Goal: Check status: Check status

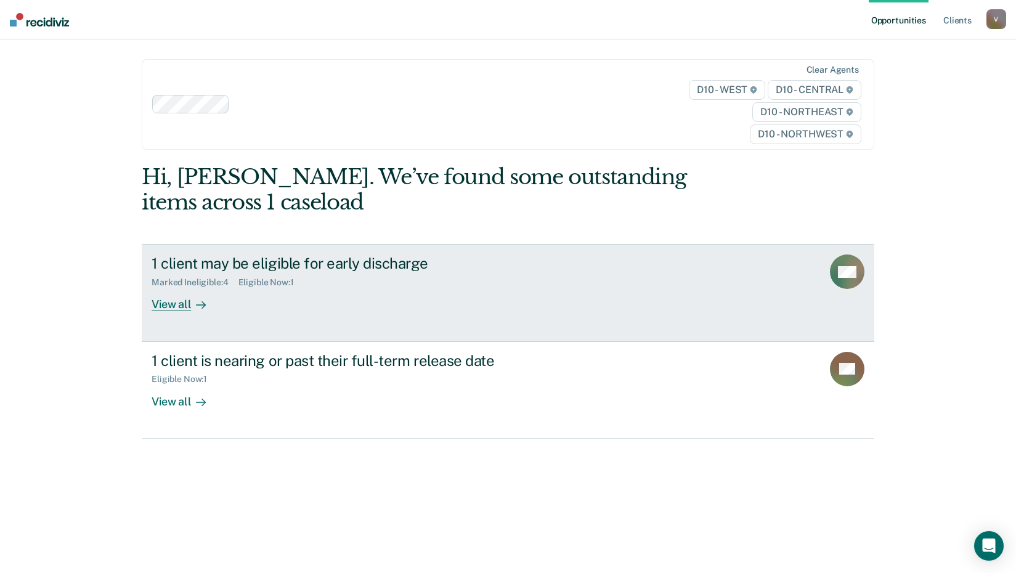
click at [283, 260] on div "1 client may be eligible for early discharge" at bounding box center [368, 263] width 432 height 18
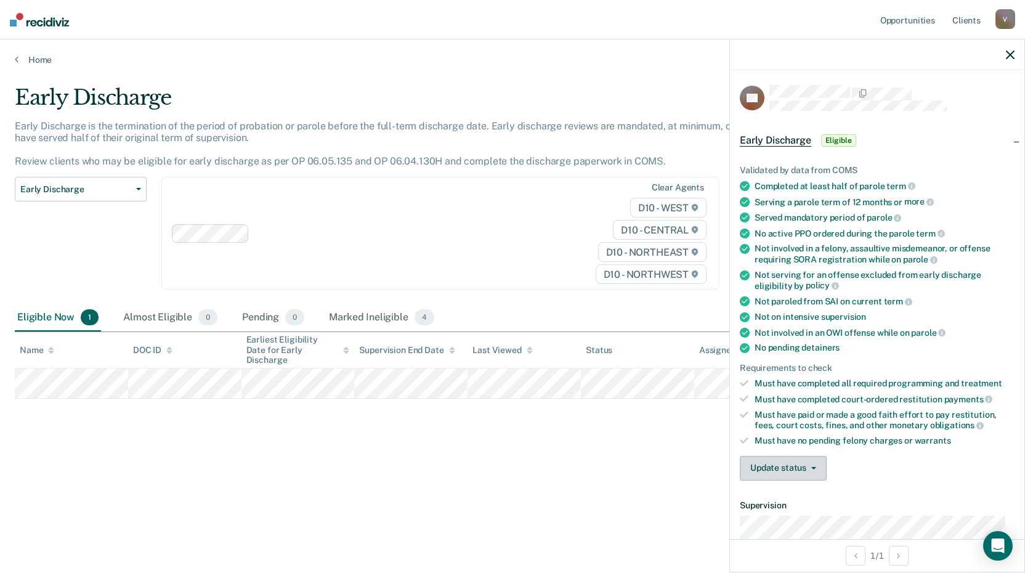
click at [814, 469] on button "Update status" at bounding box center [783, 468] width 87 height 25
click at [796, 512] on button "Mark Ineligible" at bounding box center [799, 517] width 119 height 20
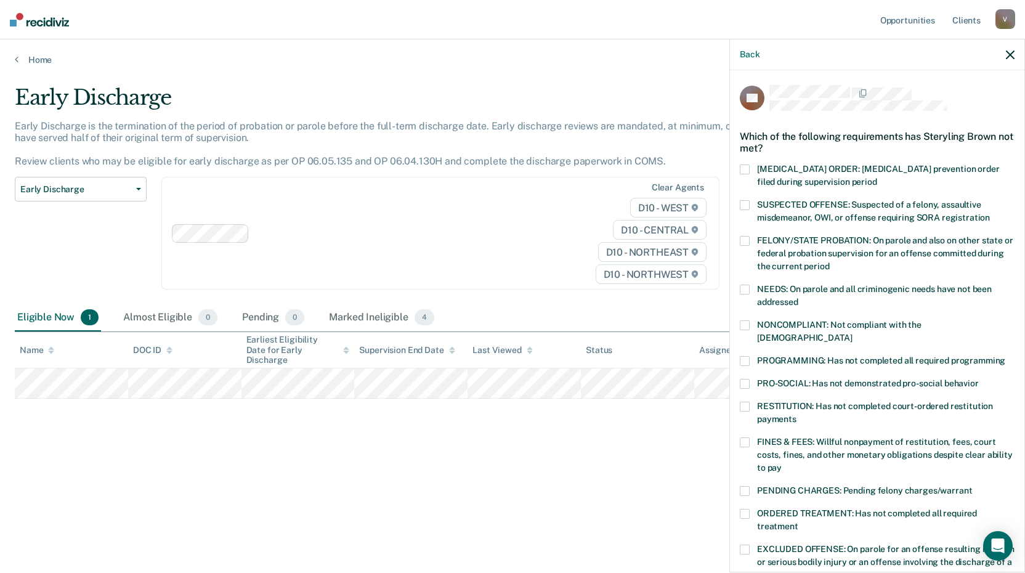
click at [748, 356] on span at bounding box center [745, 361] width 10 height 10
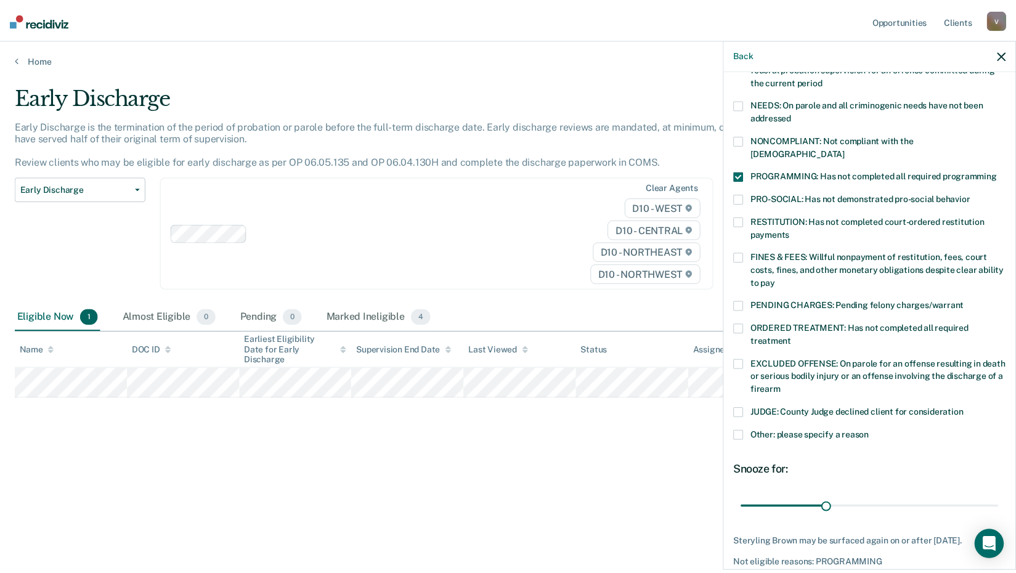
scroll to position [237, 0]
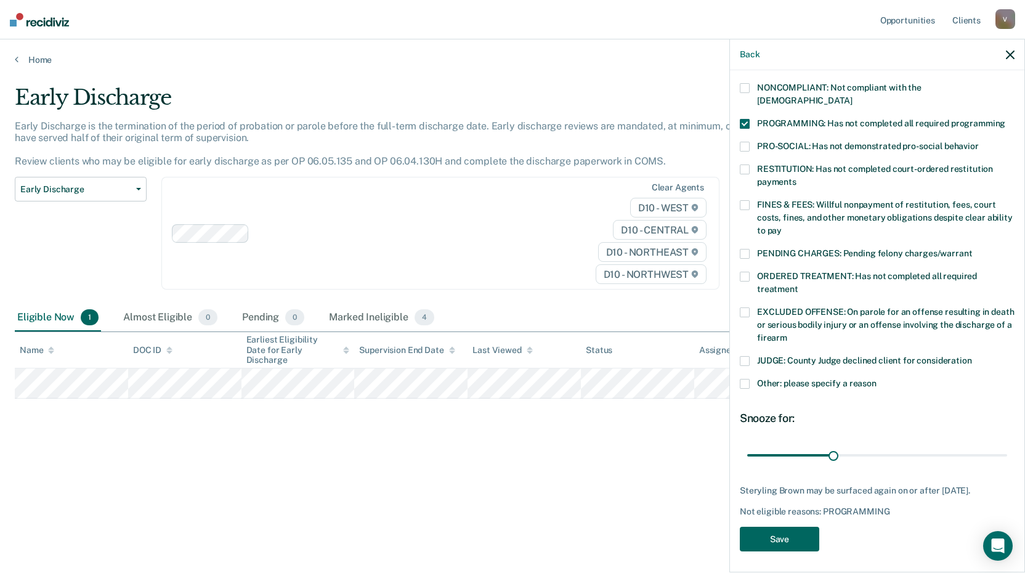
click at [794, 530] on button "Save" at bounding box center [779, 539] width 79 height 25
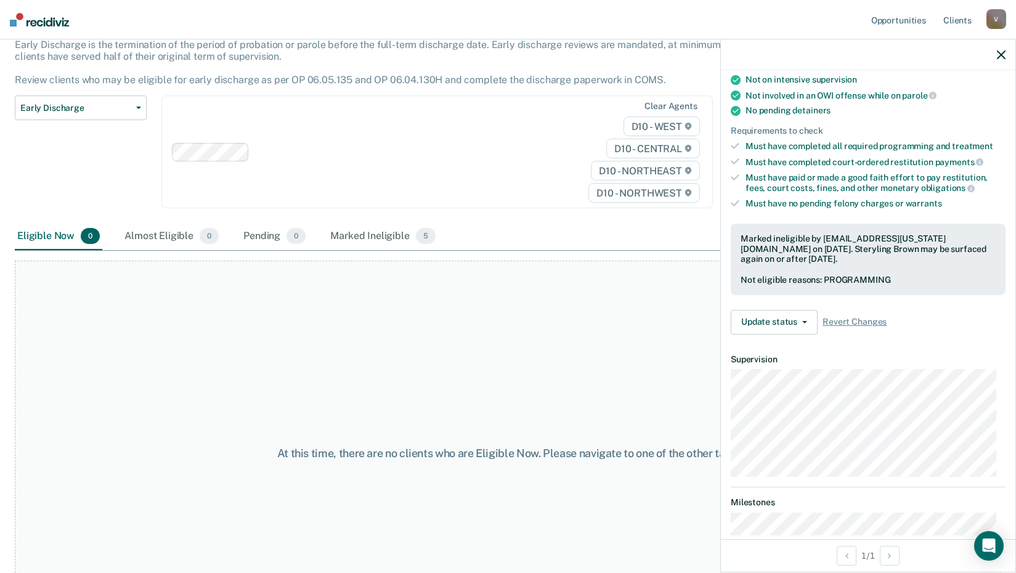
scroll to position [0, 0]
